Goal: Find specific page/section: Find specific page/section

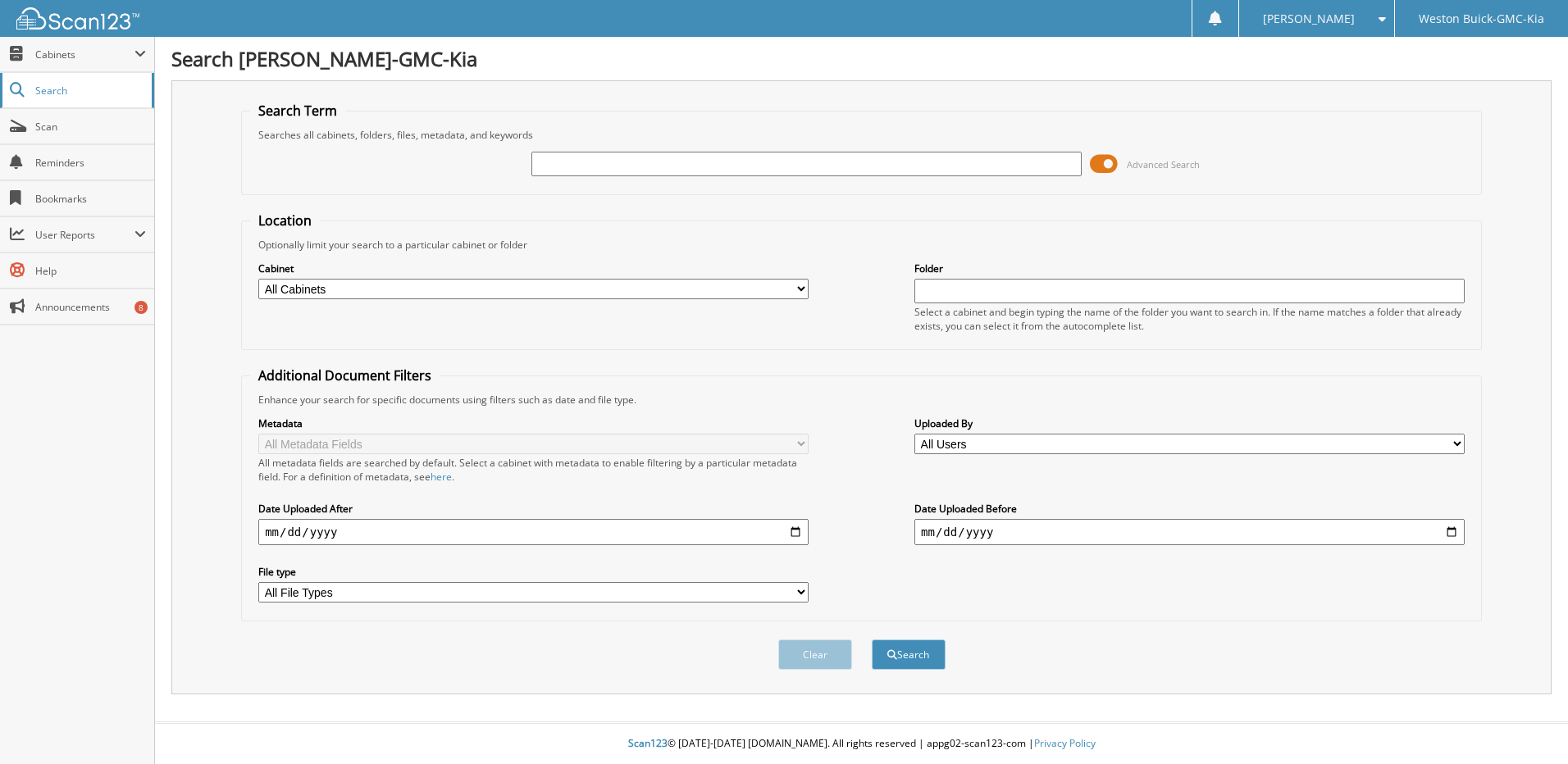
click at [47, 90] on span "Search" at bounding box center [90, 90] width 109 height 14
click at [54, 91] on span "Search" at bounding box center [90, 90] width 109 height 14
click at [59, 63] on span "Cabinets" at bounding box center [77, 54] width 154 height 36
click at [51, 89] on span "Search" at bounding box center [90, 90] width 109 height 14
click at [63, 56] on span "Cabinets" at bounding box center [85, 54] width 99 height 14
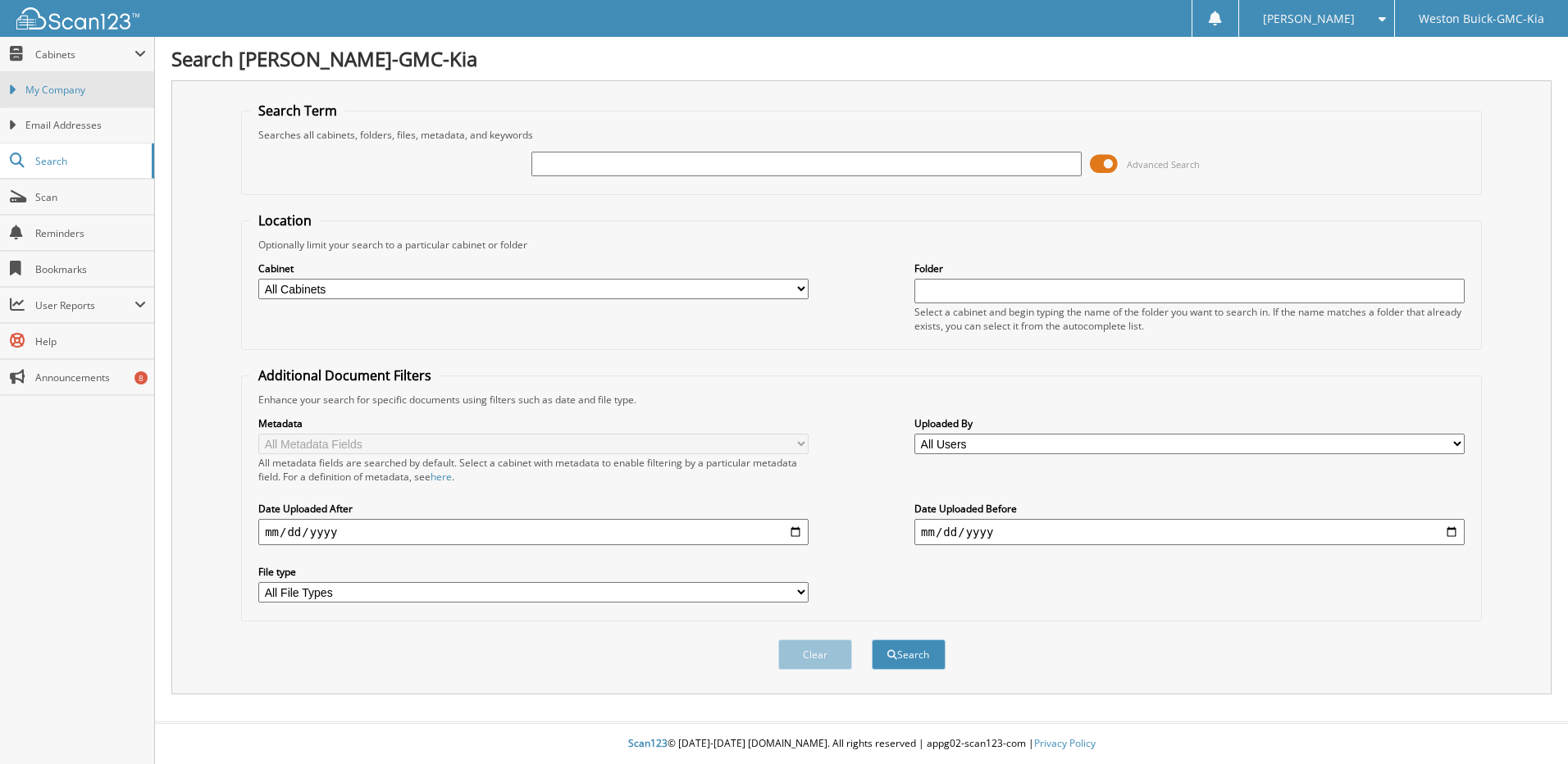
click at [76, 81] on link "My Company" at bounding box center [77, 90] width 154 height 36
